Goal: Check status: Check status

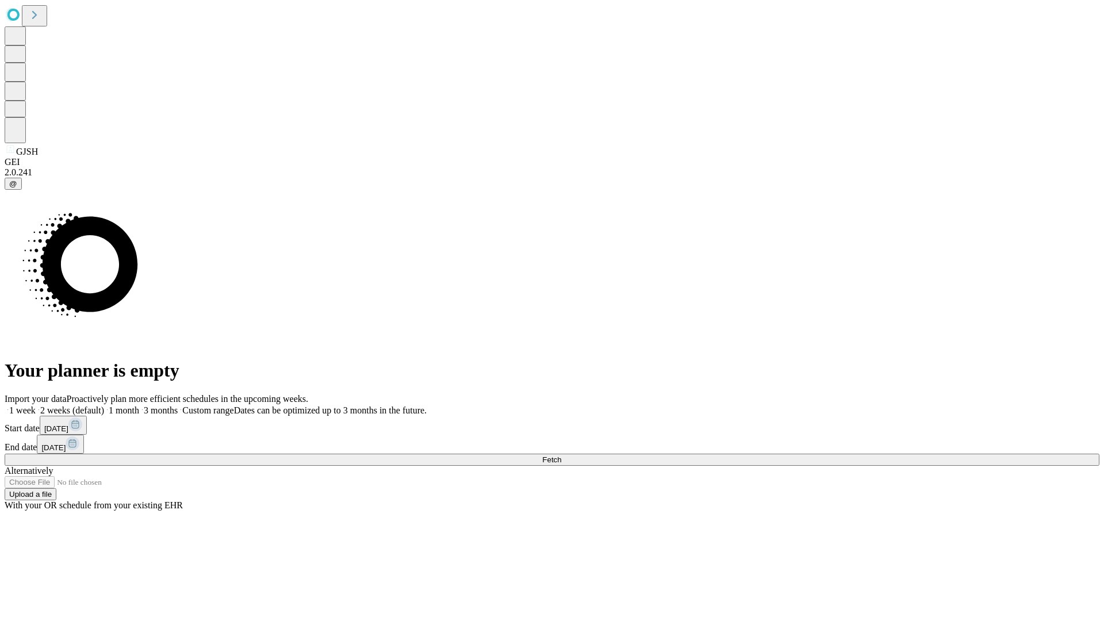
click at [561, 456] on span "Fetch" at bounding box center [551, 460] width 19 height 9
